Goal: Navigation & Orientation: Find specific page/section

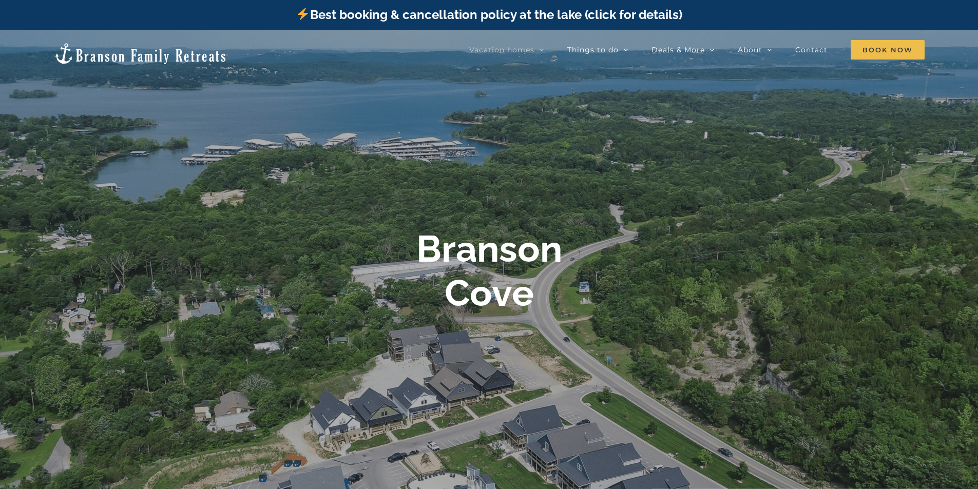
drag, startPoint x: 497, startPoint y: 354, endPoint x: 497, endPoint y: 201, distance: 153.0
click at [497, 201] on div at bounding box center [489, 274] width 978 height 489
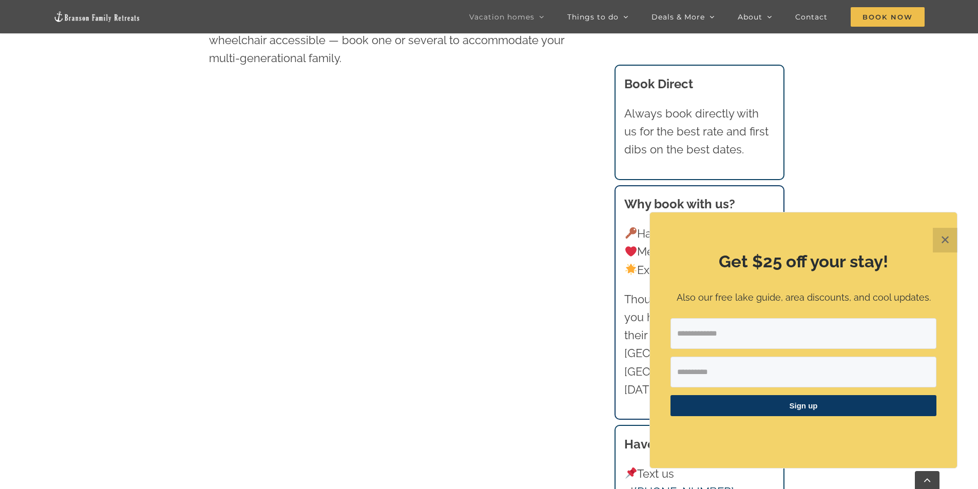
scroll to position [610, 0]
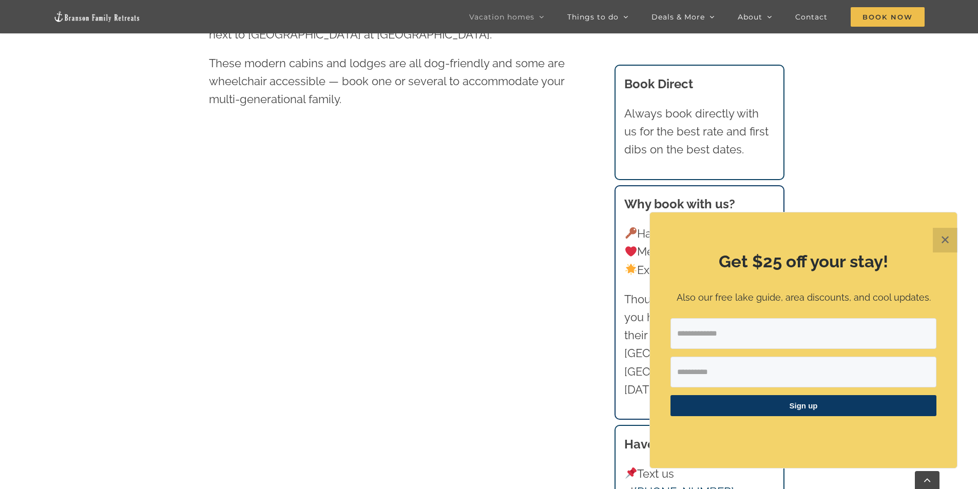
click at [940, 240] on button "✕" at bounding box center [945, 240] width 25 height 25
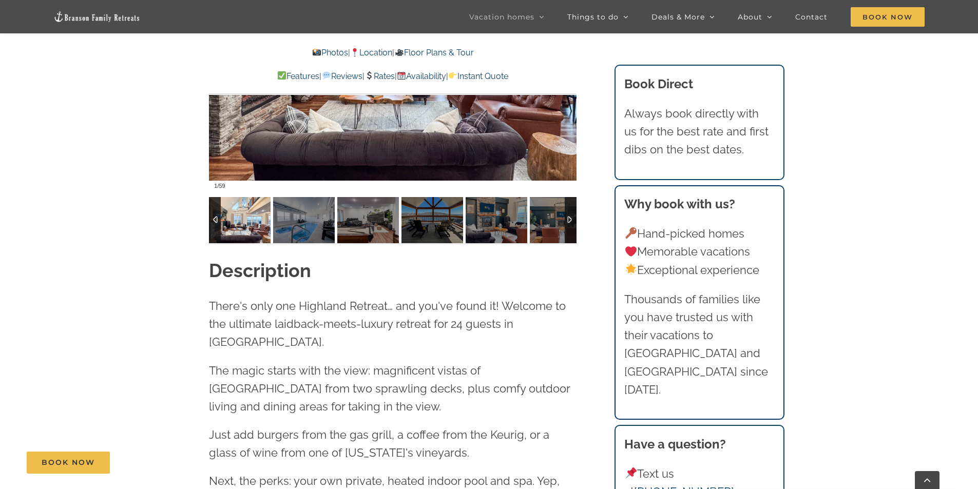
scroll to position [1027, 0]
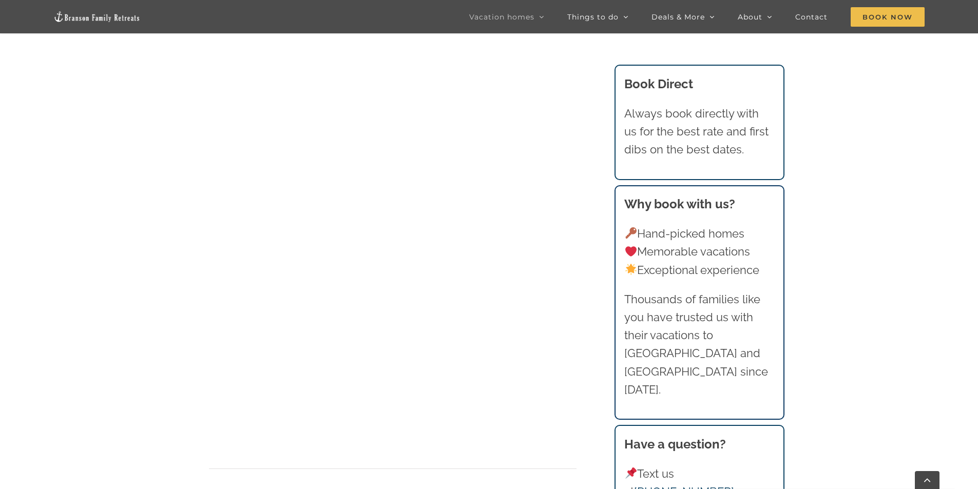
scroll to position [866, 0]
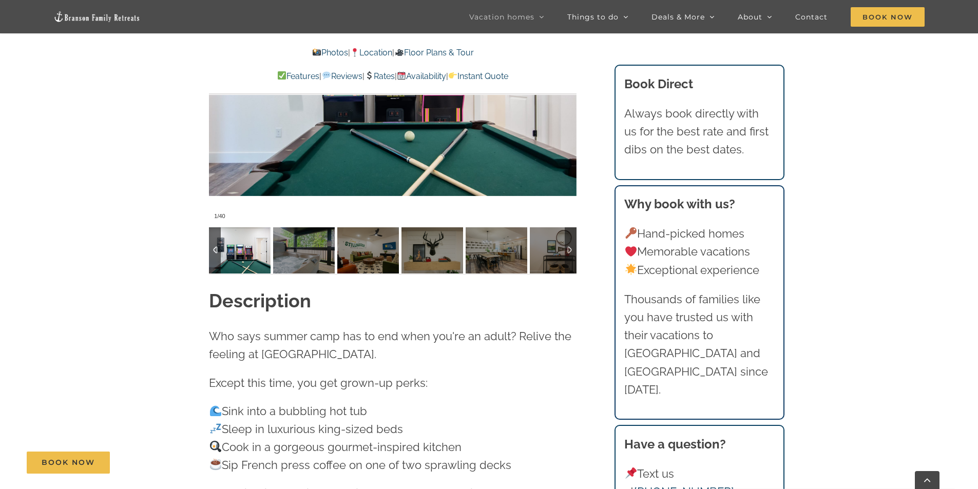
scroll to position [1027, 0]
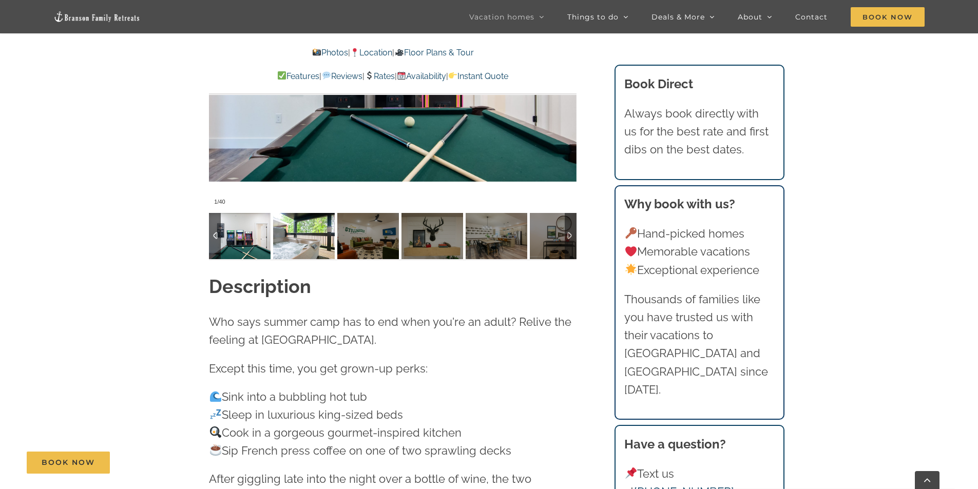
click at [298, 251] on img at bounding box center [304, 236] width 62 height 46
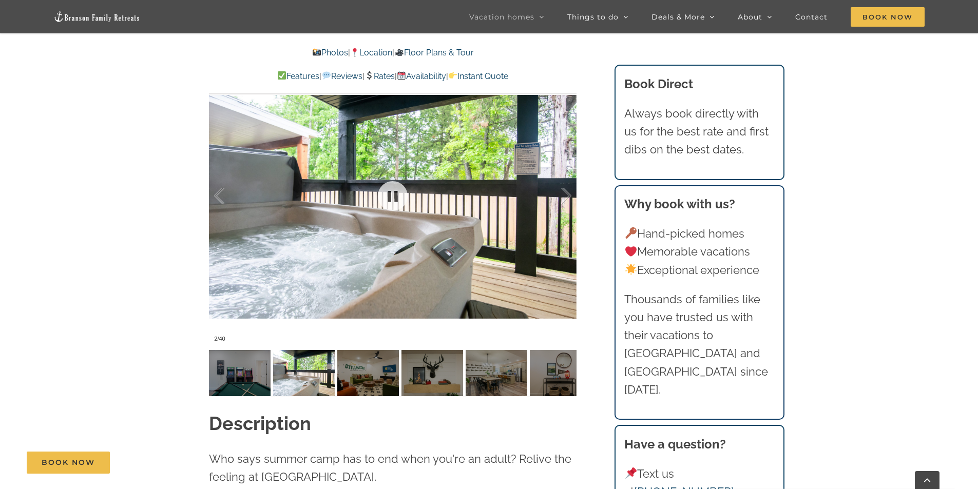
scroll to position [873, 0]
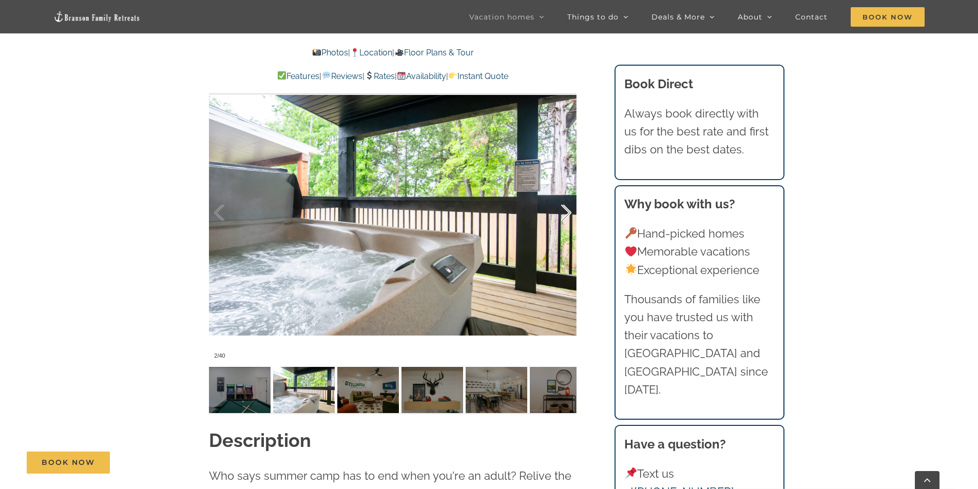
click at [570, 213] on div at bounding box center [556, 213] width 32 height 64
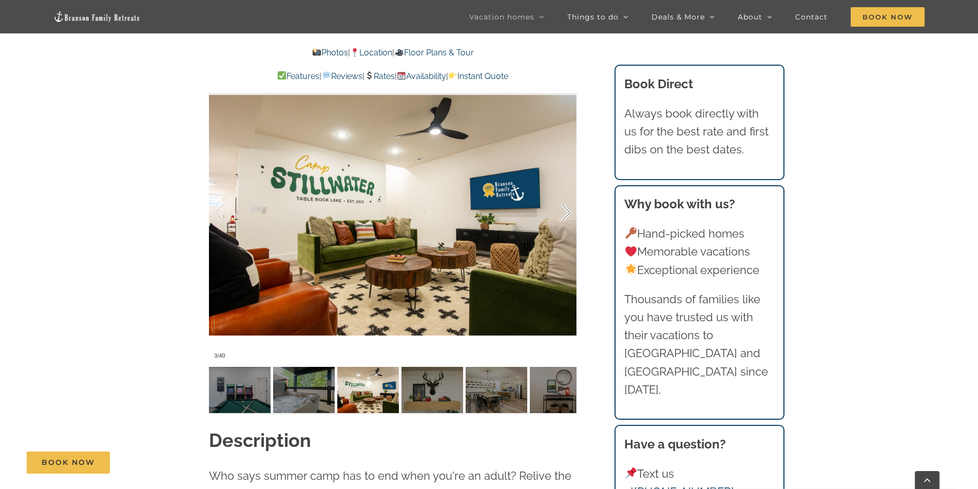
click at [570, 213] on div at bounding box center [556, 213] width 32 height 64
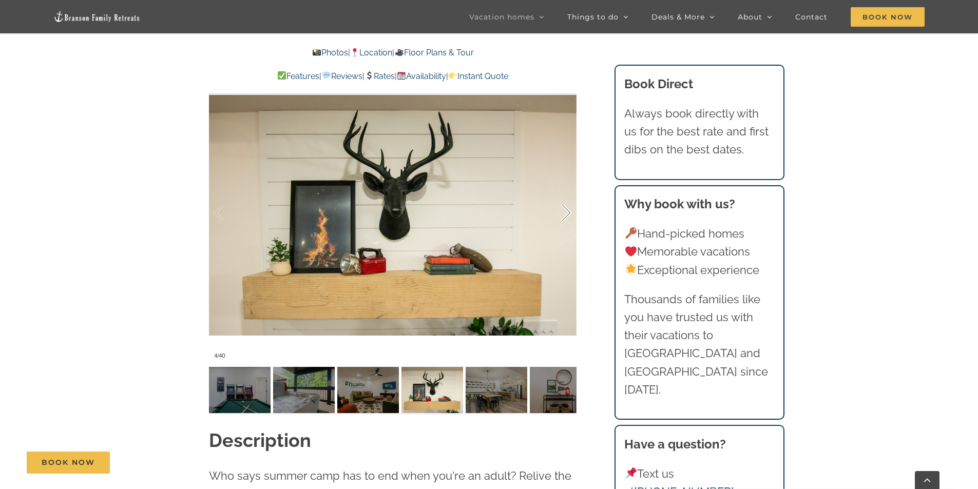
click at [570, 213] on div at bounding box center [556, 213] width 32 height 64
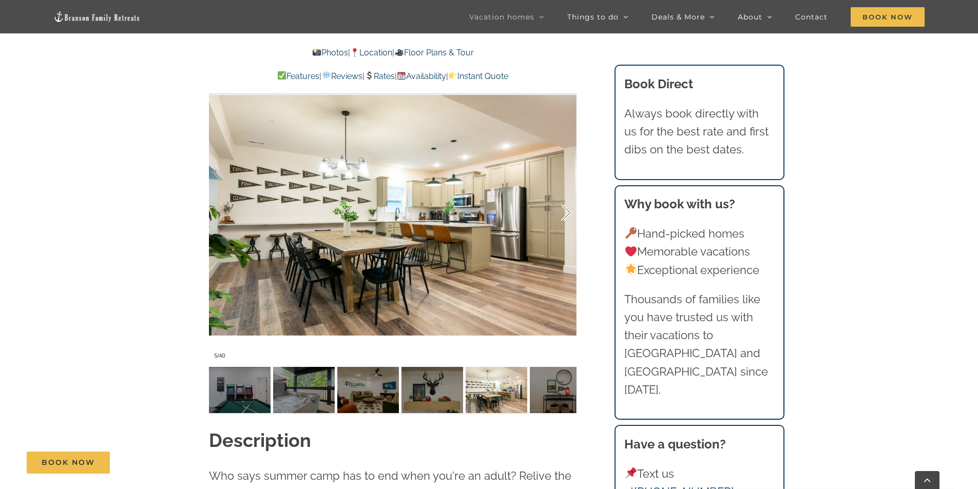
click at [570, 213] on div at bounding box center [556, 213] width 32 height 64
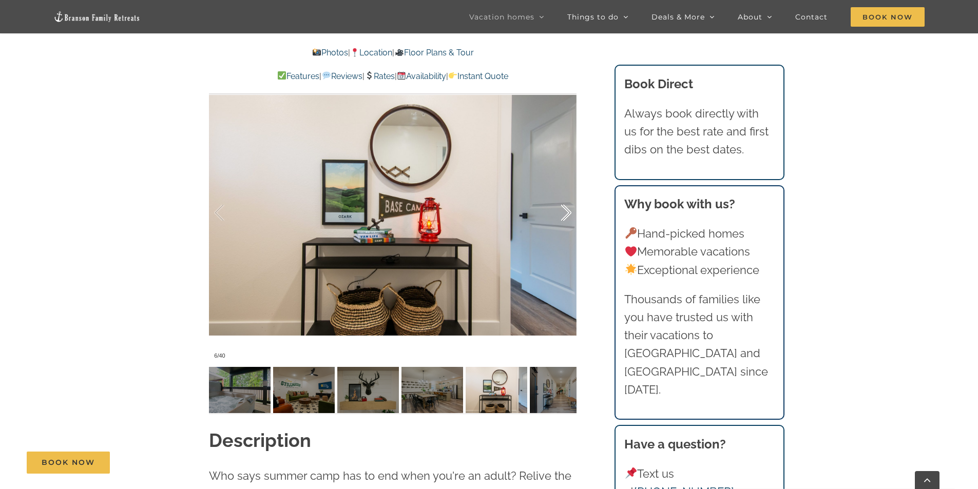
click at [570, 213] on div at bounding box center [556, 213] width 32 height 64
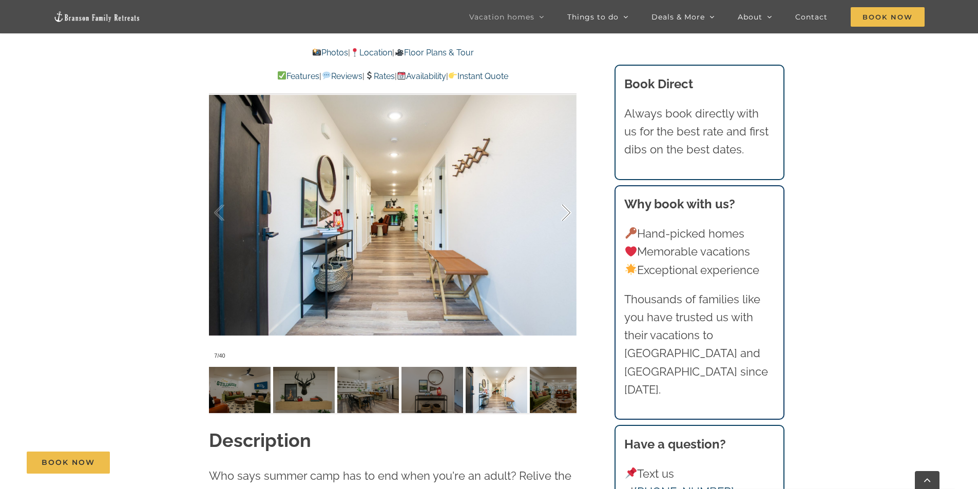
click at [570, 213] on div at bounding box center [556, 213] width 32 height 64
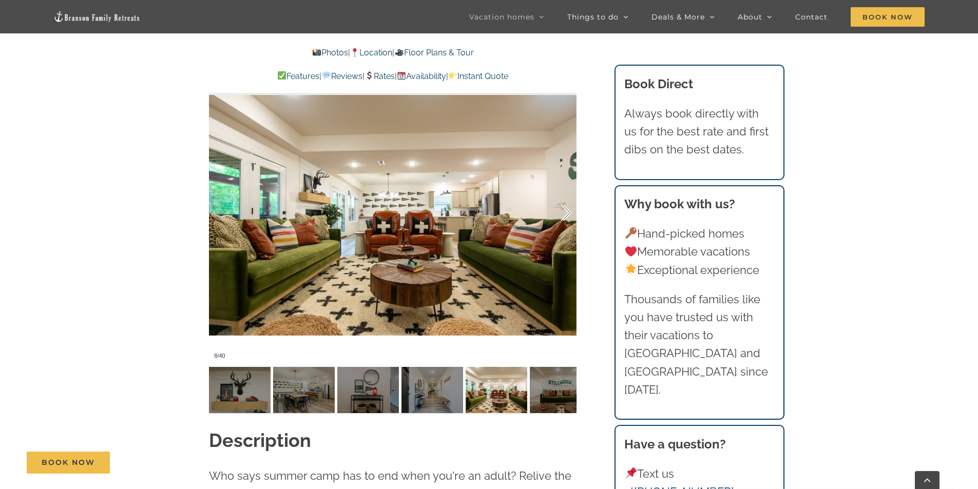
click at [570, 213] on div at bounding box center [556, 213] width 32 height 64
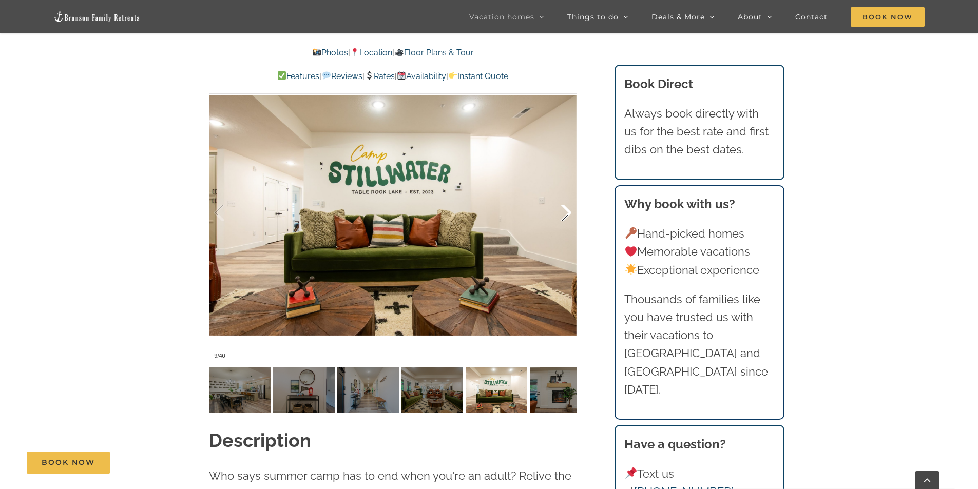
click at [570, 213] on div at bounding box center [556, 213] width 32 height 64
